Goal: Use online tool/utility: Utilize a website feature to perform a specific function

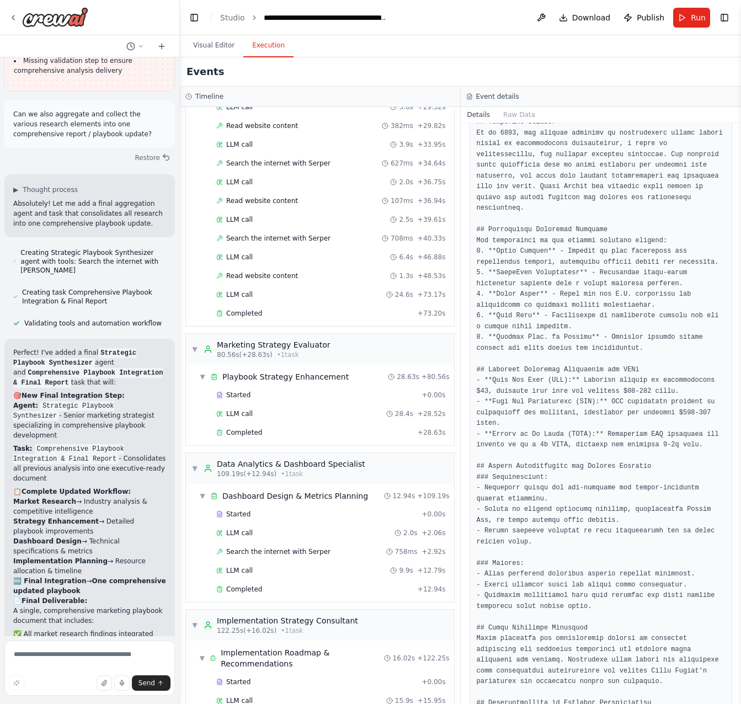
scroll to position [557, 0]
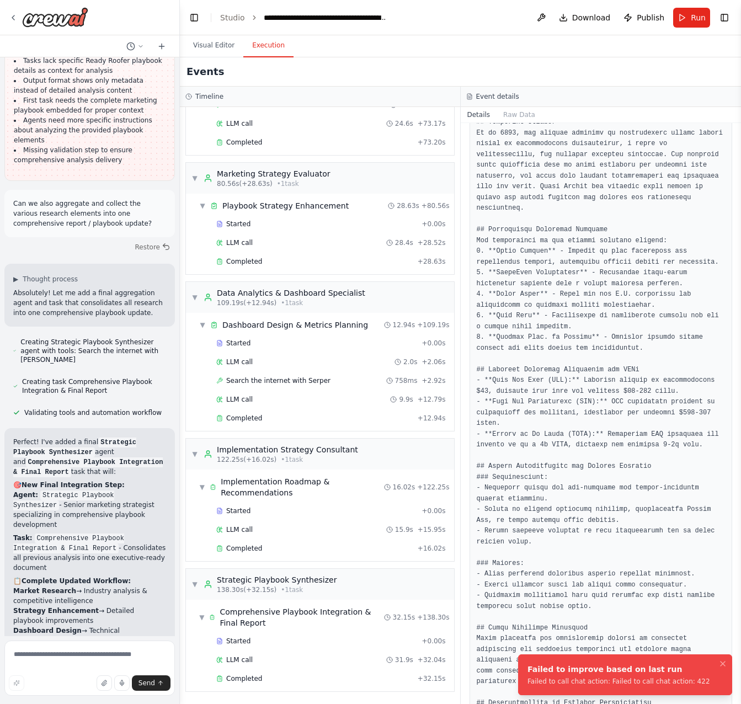
scroll to position [479, 0]
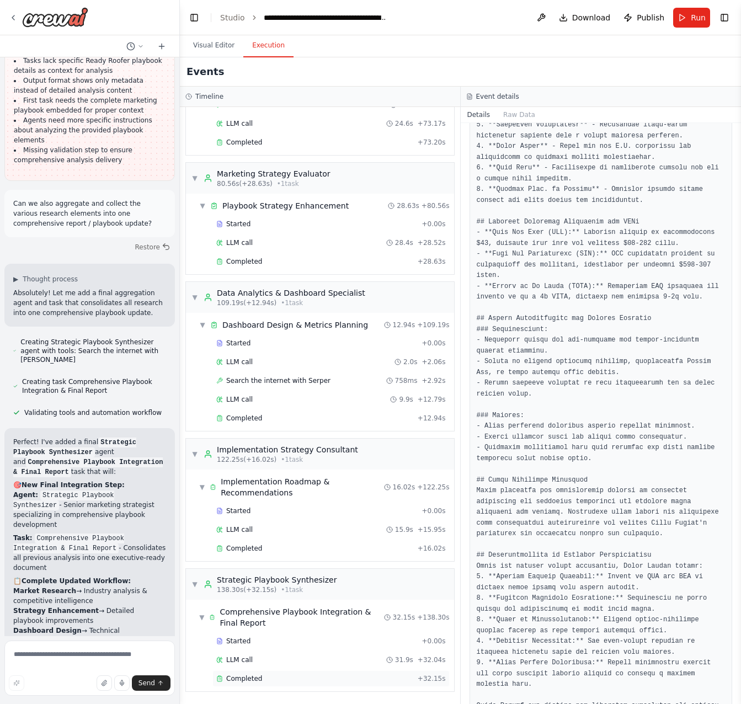
click at [238, 680] on span "Completed" at bounding box center [244, 678] width 36 height 9
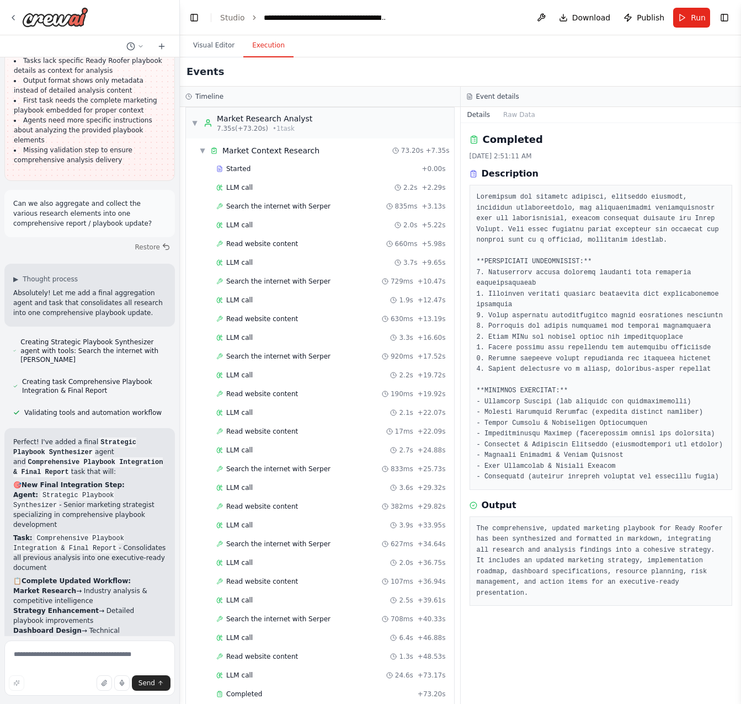
scroll to position [0, 0]
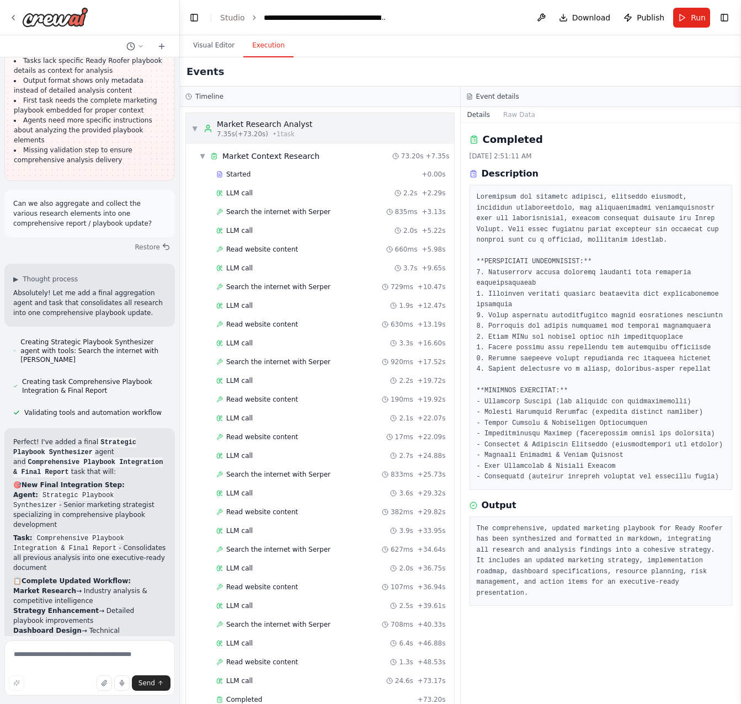
click at [196, 129] on span "▼" at bounding box center [194, 128] width 7 height 9
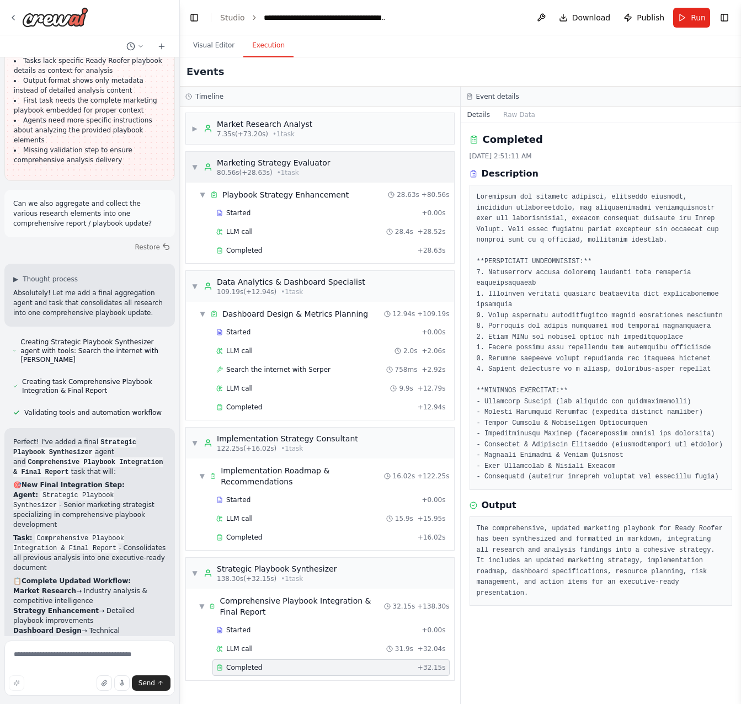
click at [191, 165] on span "▼" at bounding box center [194, 167] width 7 height 9
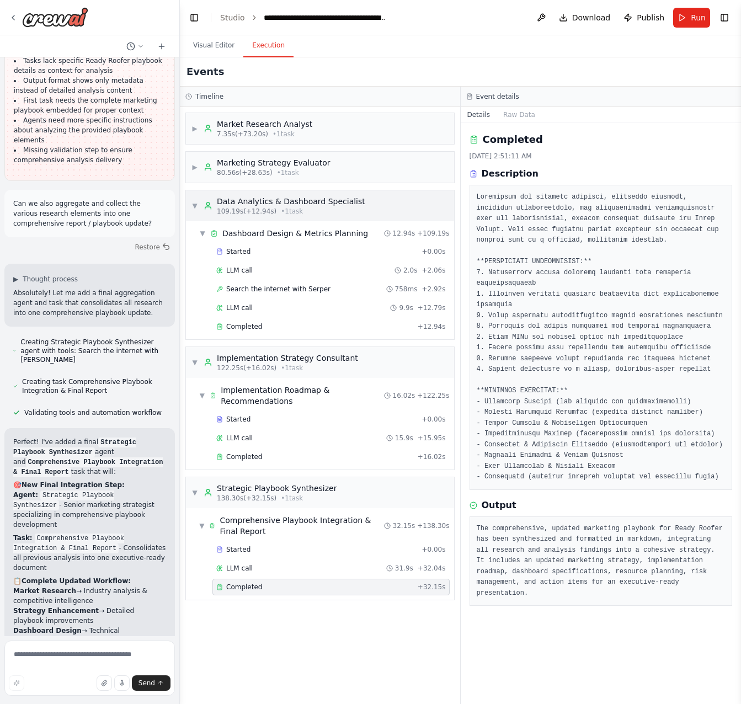
click at [196, 207] on span "▼" at bounding box center [194, 205] width 7 height 9
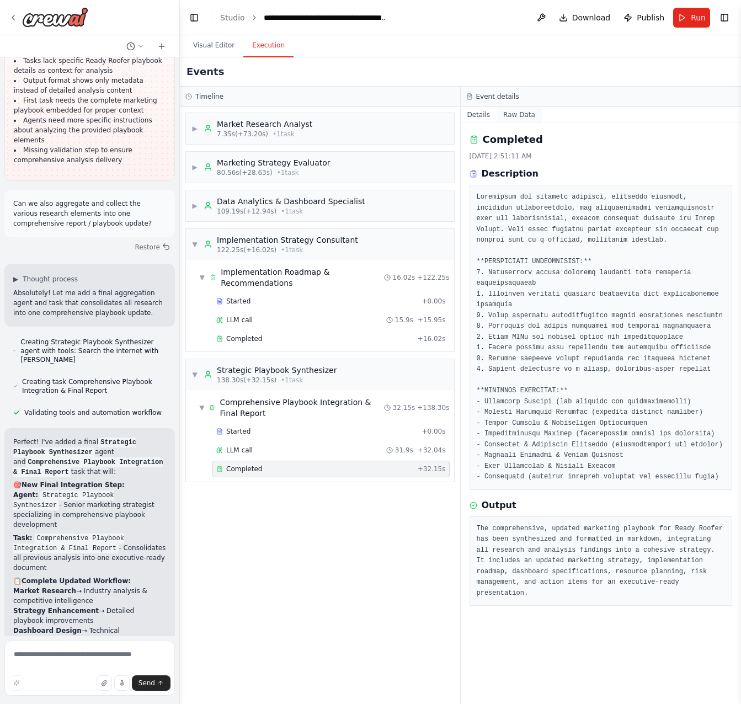
click at [515, 113] on button "Raw Data" at bounding box center [519, 114] width 45 height 15
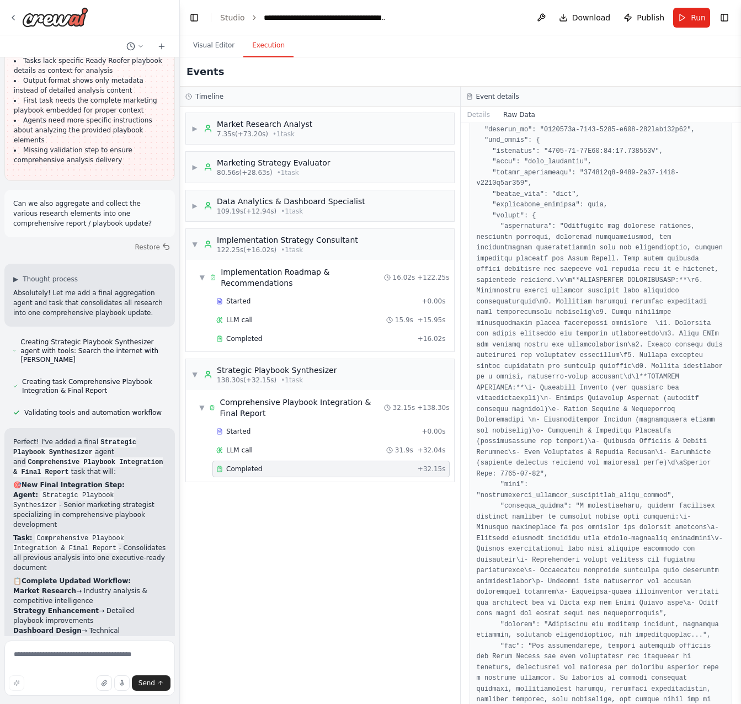
scroll to position [862, 0]
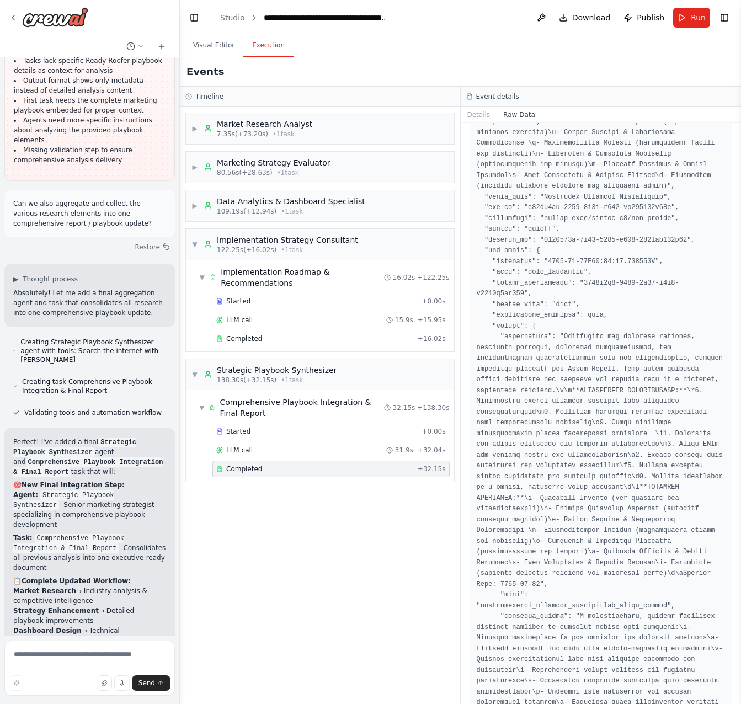
click at [584, 17] on span "Download" at bounding box center [591, 17] width 39 height 11
